Goal: Information Seeking & Learning: Learn about a topic

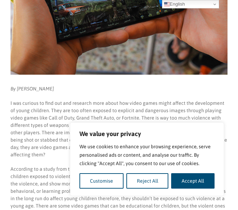
scroll to position [157, 0]
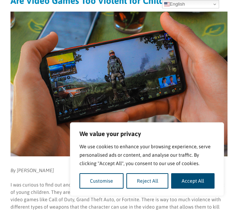
scroll to position [90, 0]
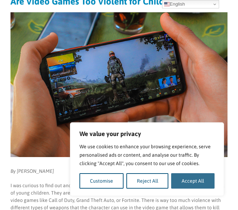
click at [182, 174] on button "Accept All" at bounding box center [192, 180] width 43 height 15
checkbox input "true"
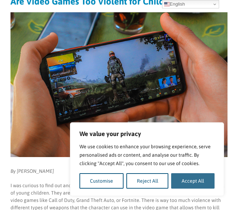
checkbox input "true"
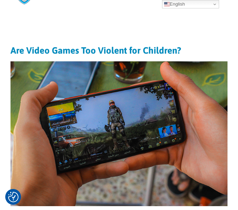
scroll to position [40, 0]
